Goal: Information Seeking & Learning: Learn about a topic

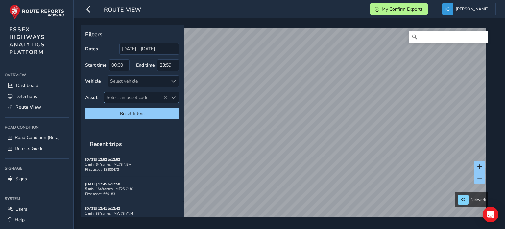
click at [174, 98] on span "Select an asset code" at bounding box center [173, 97] width 5 height 5
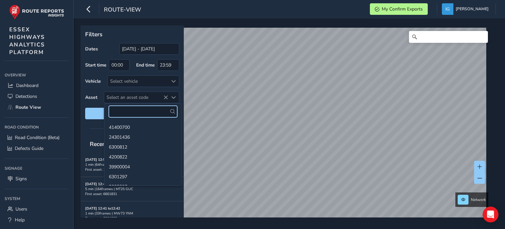
paste input "39900412"
type input "39900412"
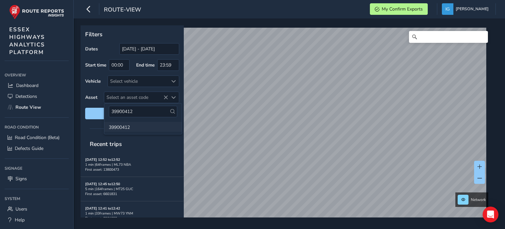
click at [124, 127] on li "39900412" at bounding box center [143, 127] width 78 height 10
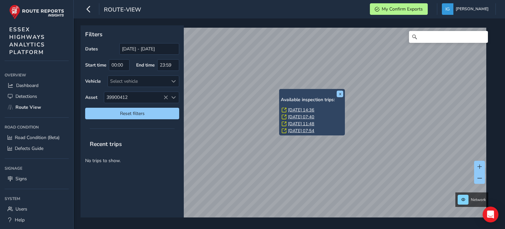
click at [295, 108] on link "[DATE] 14:36" at bounding box center [301, 110] width 26 height 6
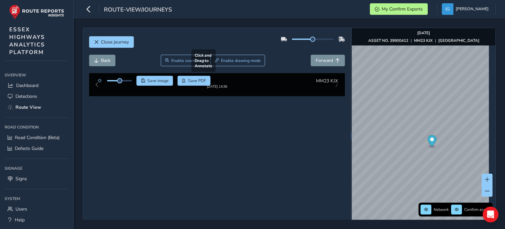
scroll to position [33, 0]
